Goal: Task Accomplishment & Management: Manage account settings

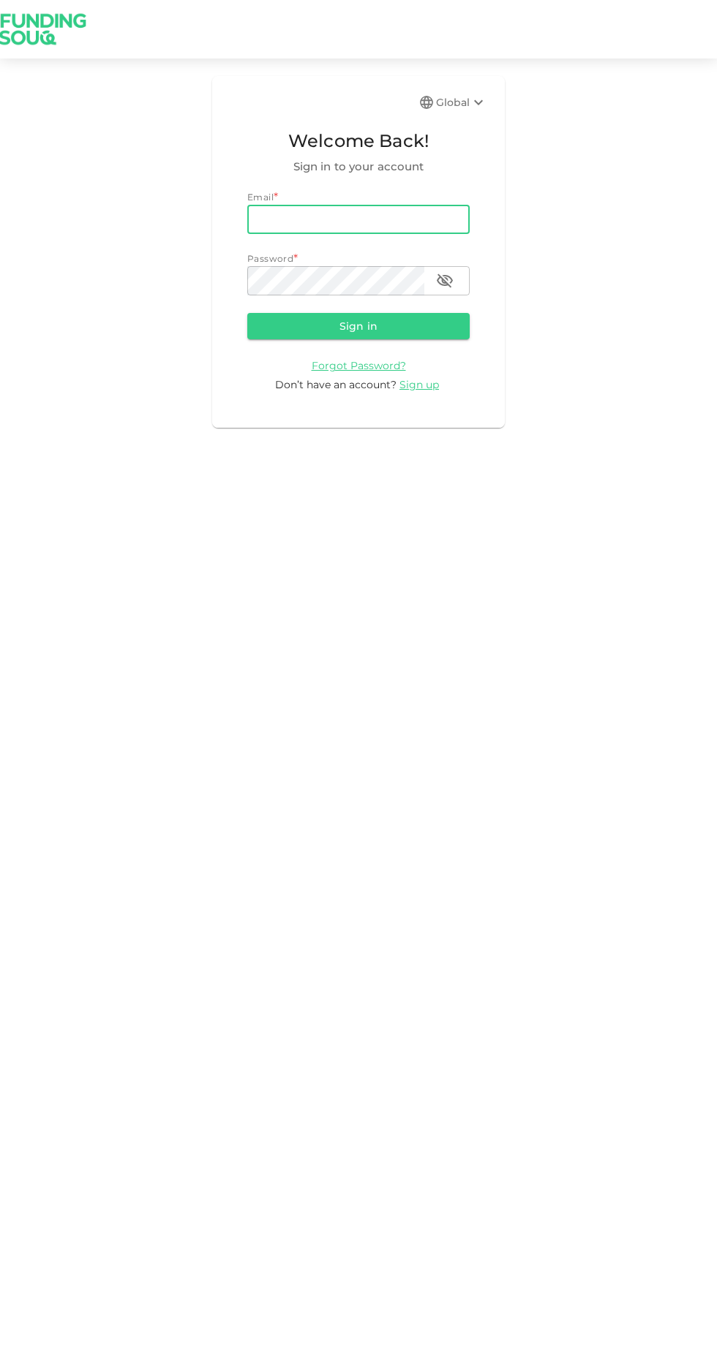
type input "[PERSON_NAME][EMAIL_ADDRESS][PERSON_NAME][PERSON_NAME][DOMAIN_NAME]"
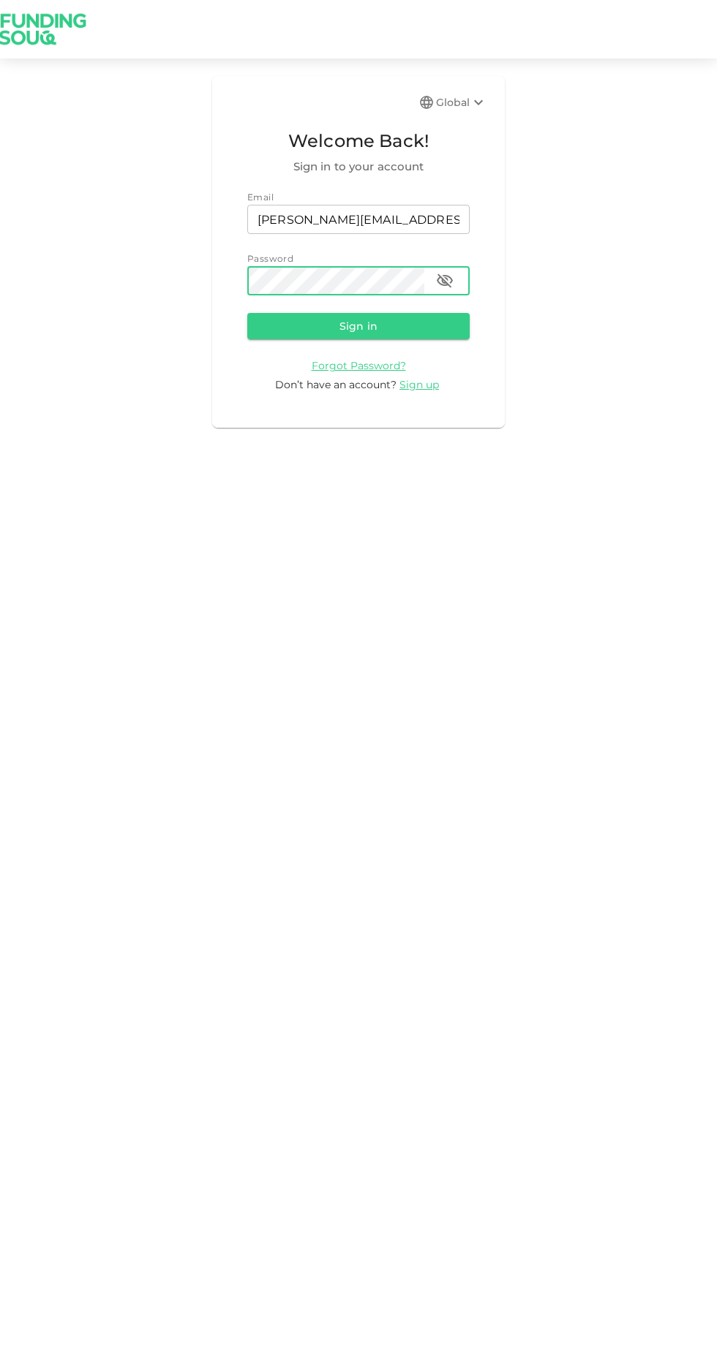
click at [374, 320] on button "Sign in" at bounding box center [358, 326] width 222 height 26
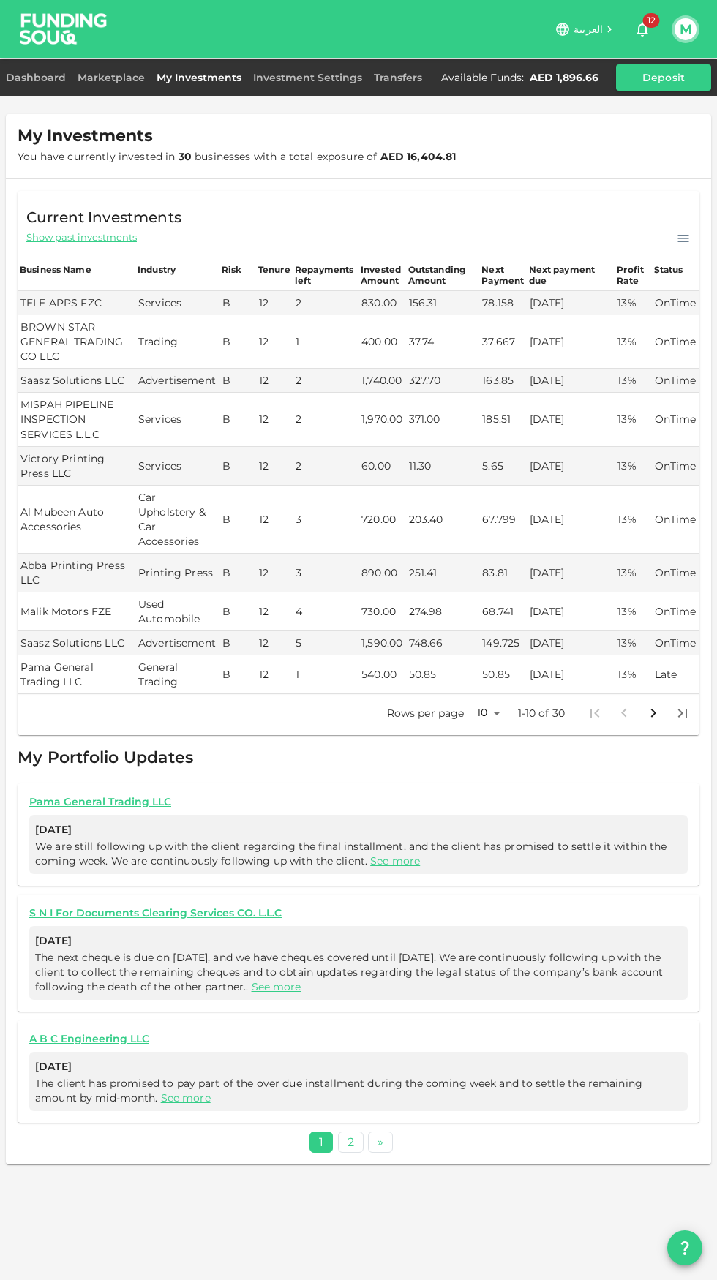
click at [350, 1139] on link "2" at bounding box center [351, 1141] width 26 height 21
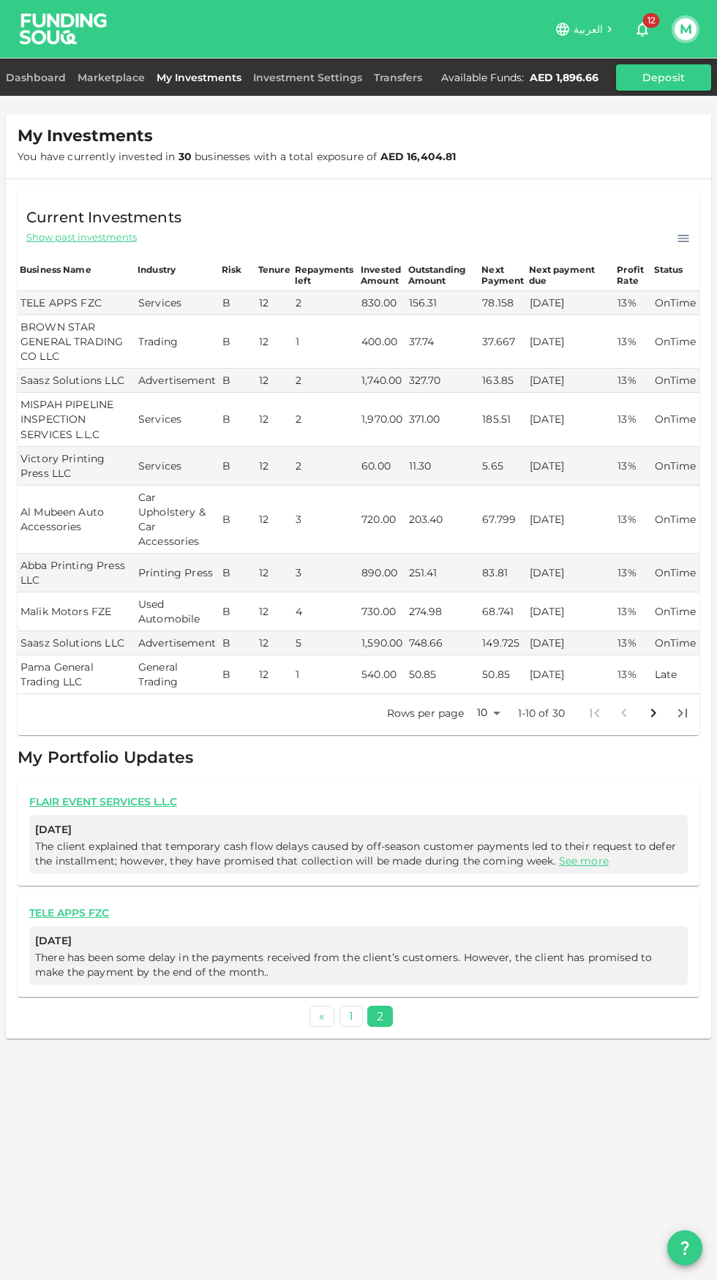
click at [36, 79] on link "Dashboard" at bounding box center [39, 77] width 66 height 13
